Goal: Task Accomplishment & Management: Complete application form

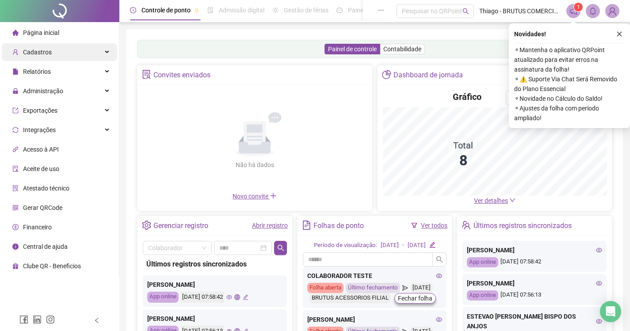
click at [40, 49] on span "Cadastros" at bounding box center [37, 52] width 29 height 7
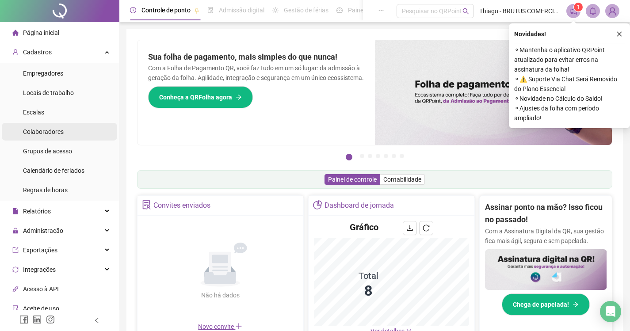
click at [51, 131] on span "Colaboradores" at bounding box center [43, 131] width 41 height 7
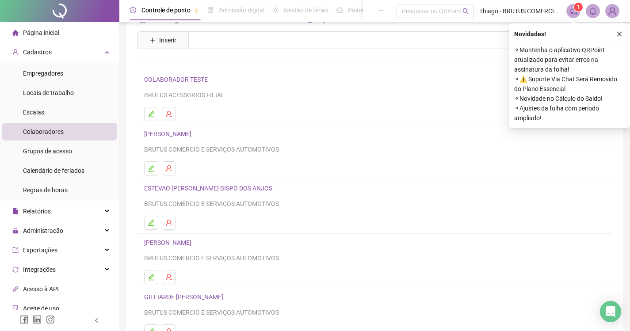
scroll to position [96, 0]
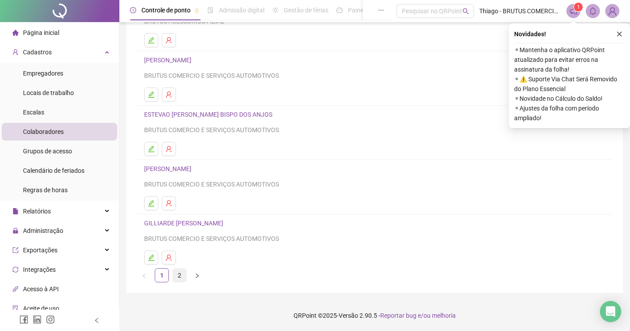
click at [175, 274] on link "2" at bounding box center [179, 275] width 13 height 13
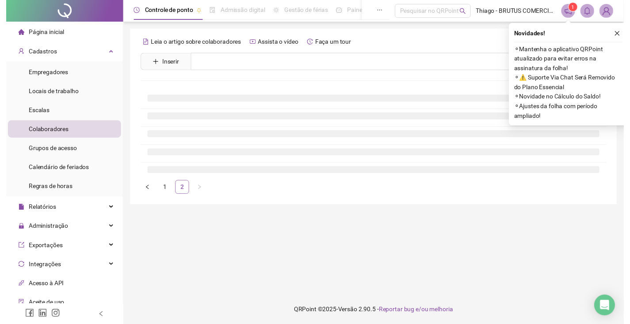
scroll to position [0, 0]
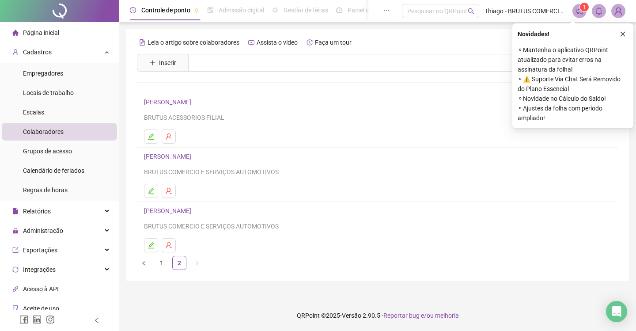
click at [163, 158] on link "[PERSON_NAME]" at bounding box center [169, 156] width 50 height 7
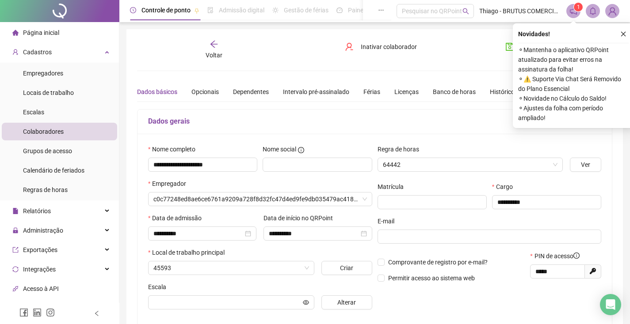
type input "**********"
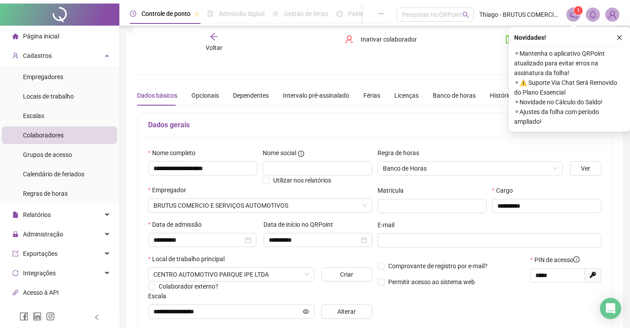
scroll to position [74, 0]
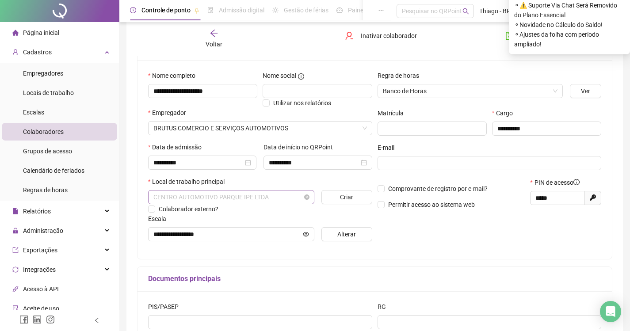
click at [286, 194] on span "CENTRO AUTOMOTIVO PARQUE IPE LTDA" at bounding box center [231, 196] width 156 height 13
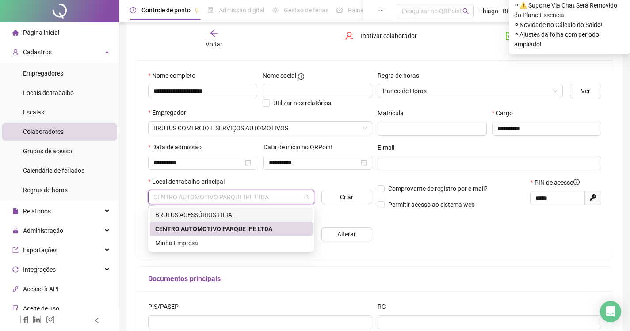
click at [239, 216] on div "BRUTUS ACESSÓRIOS FILIAL" at bounding box center [231, 215] width 152 height 10
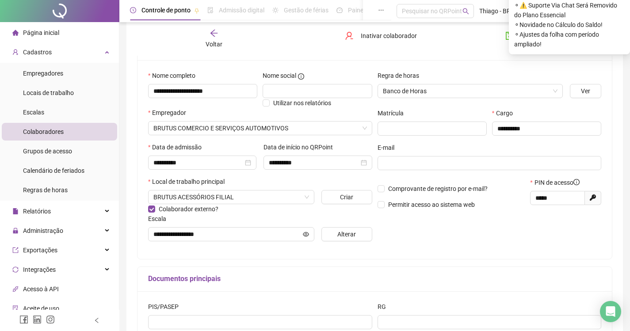
click at [285, 187] on div "Local de trabalho principal" at bounding box center [260, 183] width 224 height 13
click at [289, 197] on span "BRUTUS ACESSÓRIOS FILIAL" at bounding box center [231, 196] width 156 height 13
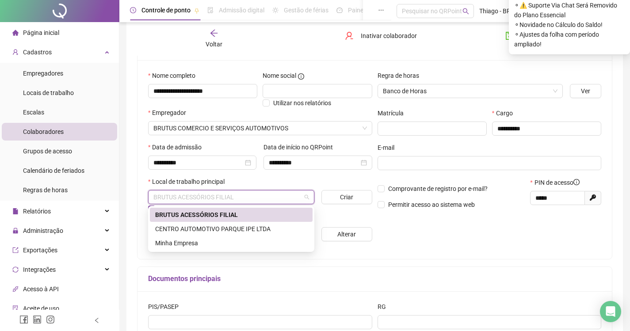
click at [273, 212] on div "BRUTUS ACESSÓRIOS FILIAL" at bounding box center [231, 215] width 152 height 10
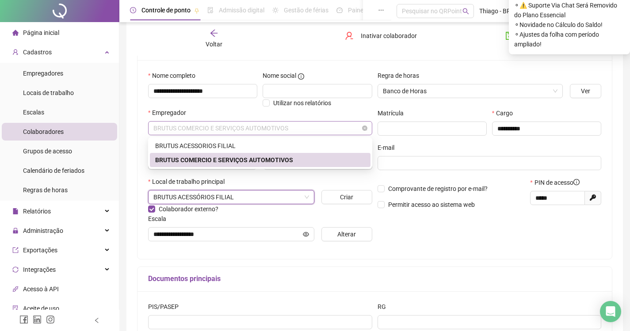
click at [346, 132] on span "BRUTUS COMERCIO E SERVIÇOS AUTOMOTIVOS" at bounding box center [259, 127] width 213 height 13
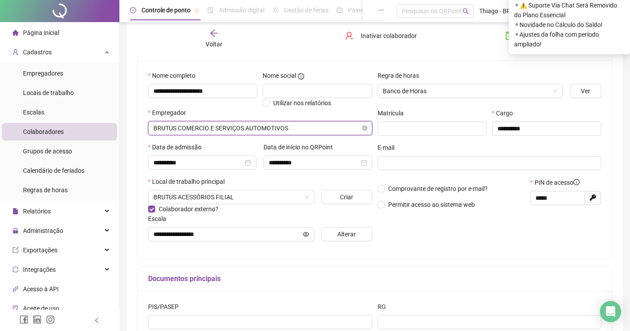
click at [345, 128] on span "BRUTUS COMERCIO E SERVIÇOS AUTOMOTIVOS" at bounding box center [259, 127] width 213 height 13
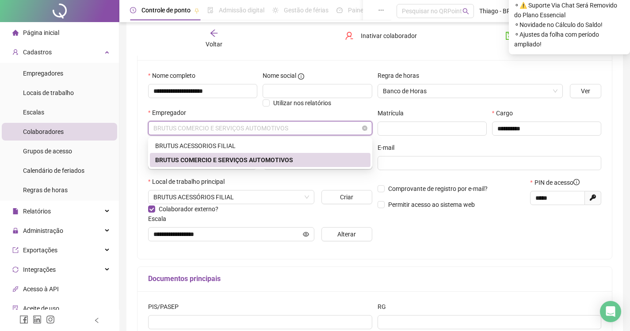
click at [345, 128] on span "BRUTUS COMERCIO E SERVIÇOS AUTOMOTIVOS" at bounding box center [259, 127] width 213 height 13
click at [302, 146] on div "BRUTUS ACESSORIOS FILIAL" at bounding box center [260, 146] width 210 height 10
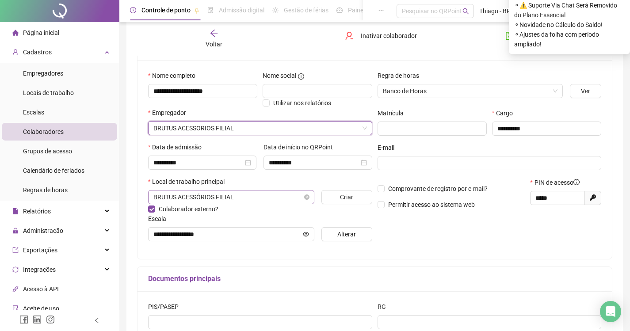
click at [291, 194] on span "BRUTUS ACESSÓRIOS FILIAL" at bounding box center [231, 196] width 156 height 13
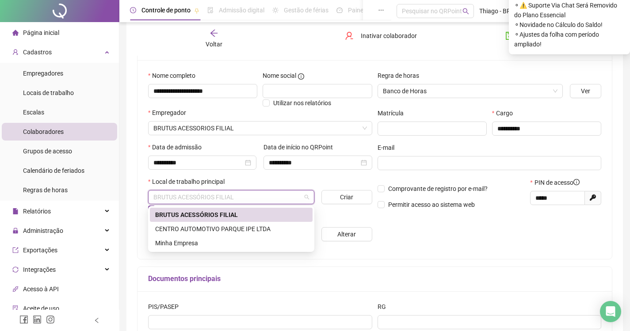
click at [234, 210] on div "BRUTUS ACESSÓRIOS FILIAL" at bounding box center [231, 215] width 152 height 10
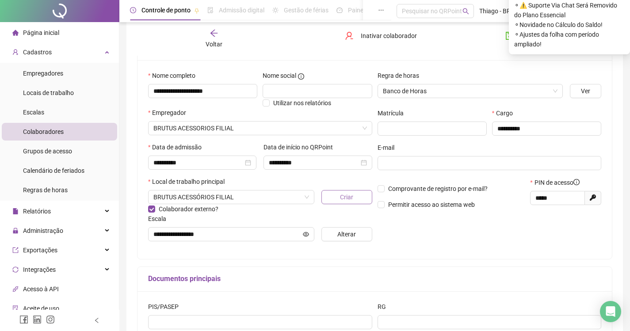
click at [361, 200] on button "Criar" at bounding box center [346, 197] width 51 height 14
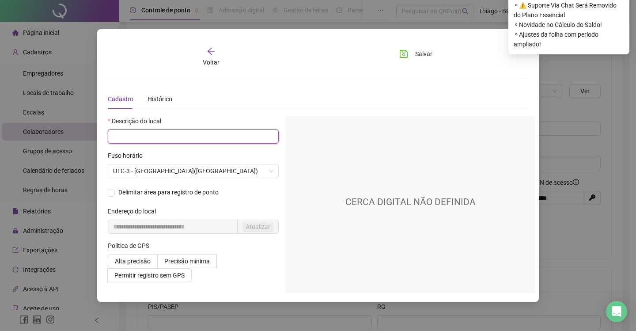
click at [162, 138] on input "text" at bounding box center [193, 136] width 171 height 14
click at [161, 100] on div "Histórico" at bounding box center [160, 99] width 25 height 10
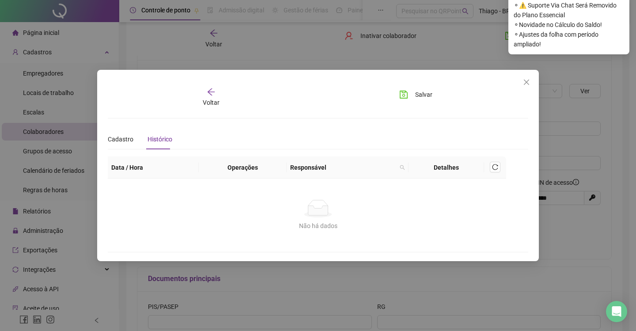
click at [207, 103] on span "Voltar" at bounding box center [211, 102] width 17 height 7
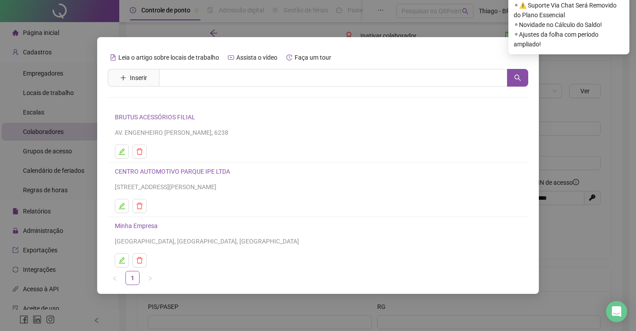
click at [578, 252] on div "Leia o artigo sobre locais de trabalho Assista o vídeo Faça um tour Inserir Nen…" at bounding box center [318, 165] width 636 height 331
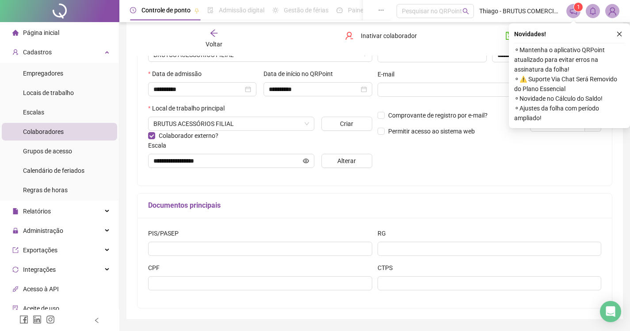
scroll to position [0, 0]
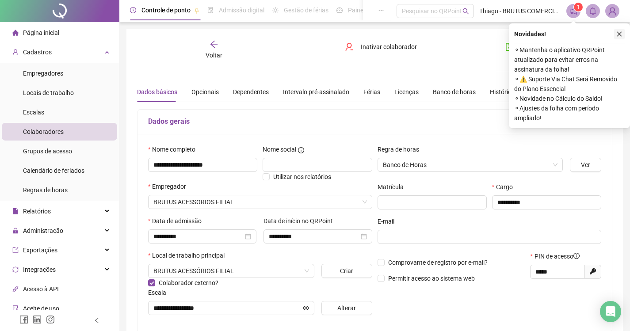
click at [618, 34] on icon "close" at bounding box center [619, 34] width 6 height 6
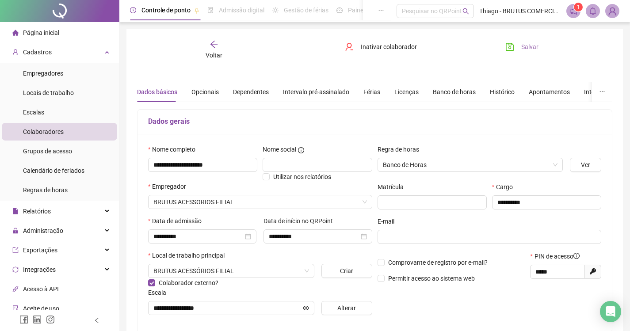
click at [531, 44] on span "Salvar" at bounding box center [529, 47] width 17 height 10
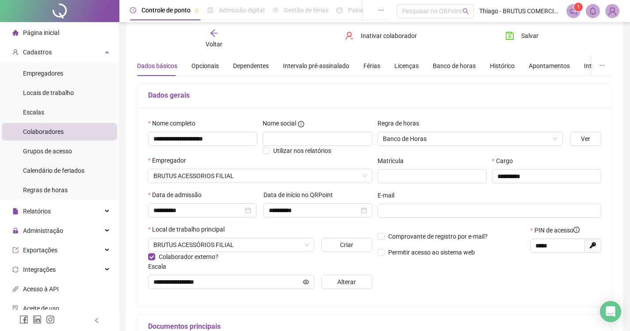
scroll to position [173, 0]
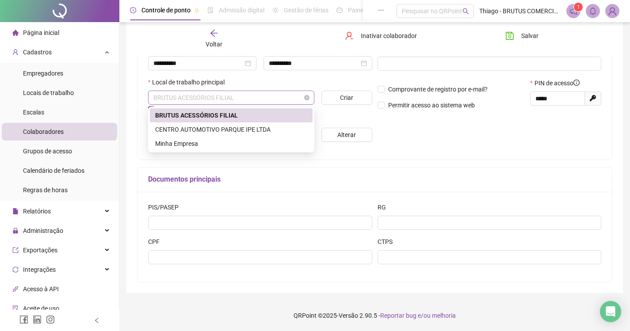
click at [294, 103] on span "BRUTUS ACESSÓRIOS FILIAL" at bounding box center [231, 97] width 156 height 13
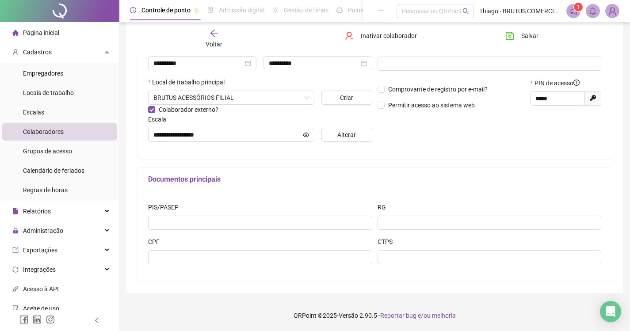
click at [453, 129] on div "**********" at bounding box center [489, 60] width 229 height 178
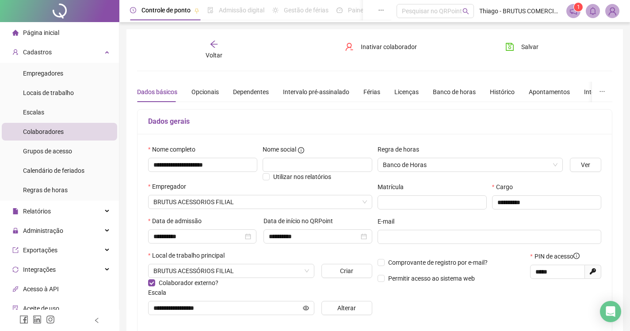
click at [571, 11] on icon "notification" at bounding box center [573, 11] width 8 height 8
